Goal: Information Seeking & Learning: Find specific fact

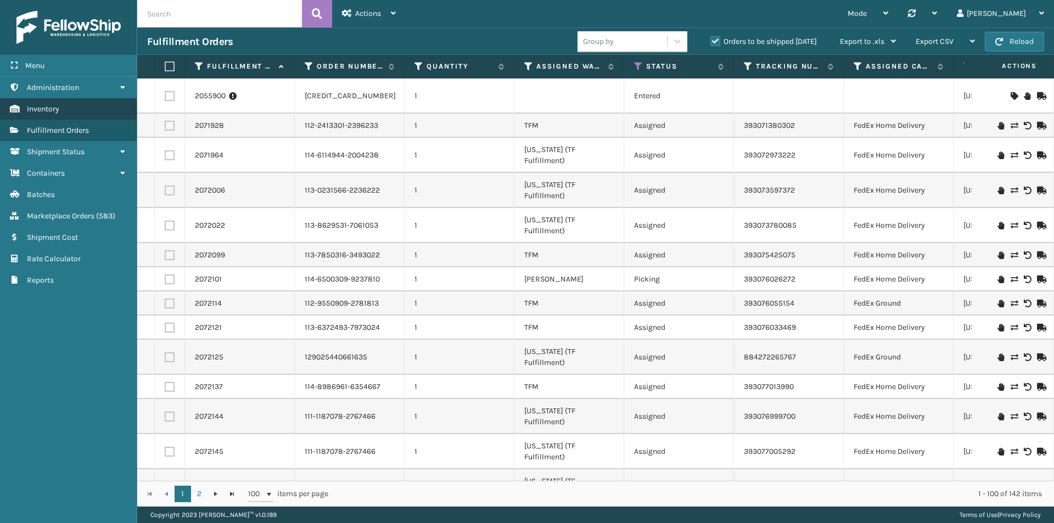
click at [52, 111] on span "Inventory" at bounding box center [43, 108] width 32 height 9
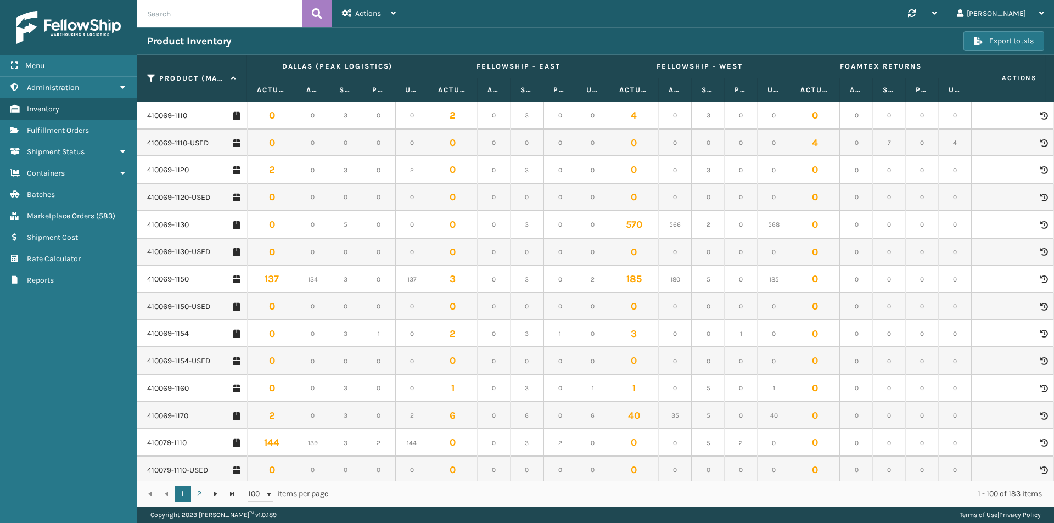
click at [192, 12] on input "text" at bounding box center [219, 13] width 165 height 27
paste input "410168-8050"
type input "410168-8050"
click at [314, 13] on icon at bounding box center [317, 13] width 10 height 16
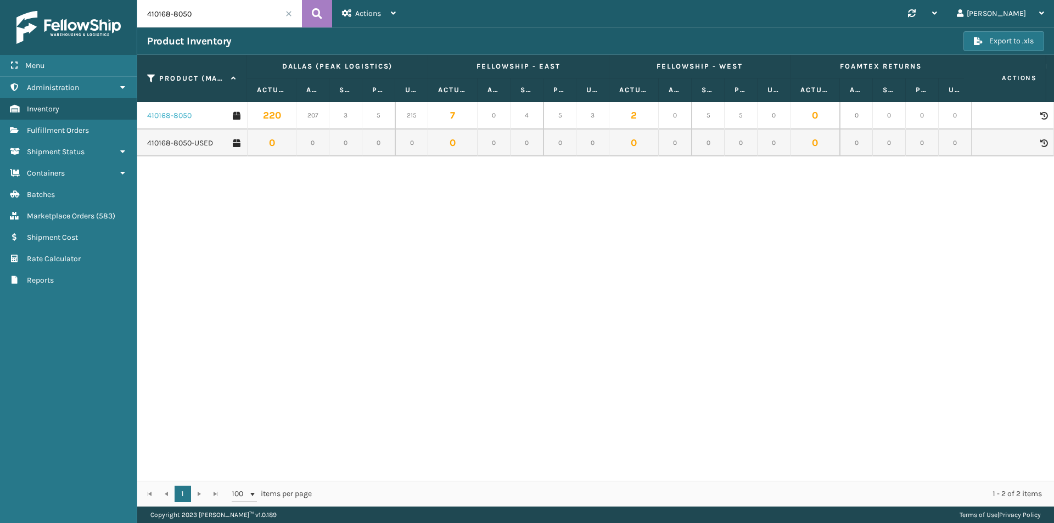
click at [174, 114] on link "410168-8050" at bounding box center [169, 115] width 44 height 11
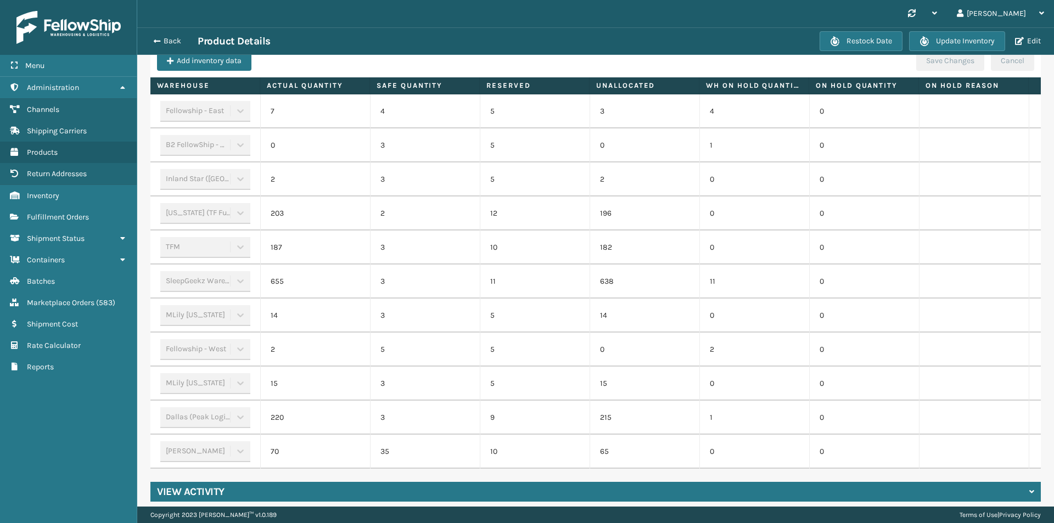
scroll to position [366, 0]
